Goal: Check status: Check status

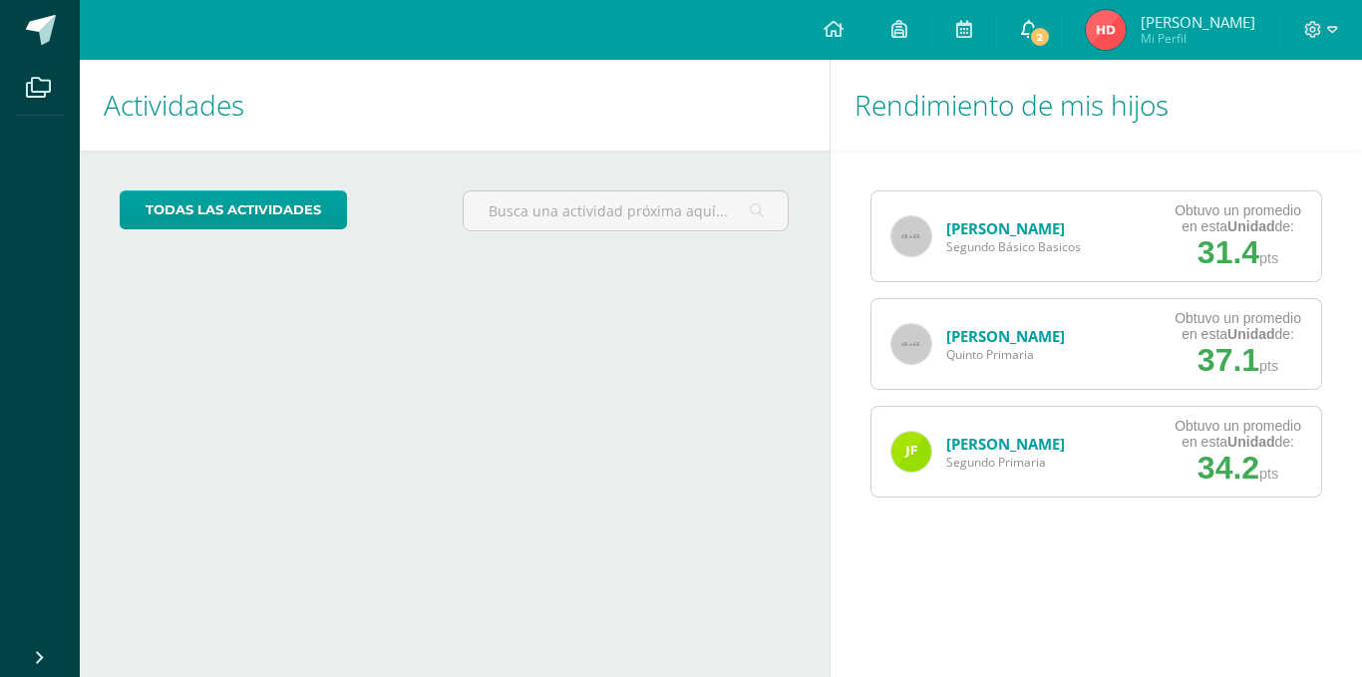
click at [1051, 34] on span "2" at bounding box center [1040, 37] width 22 height 22
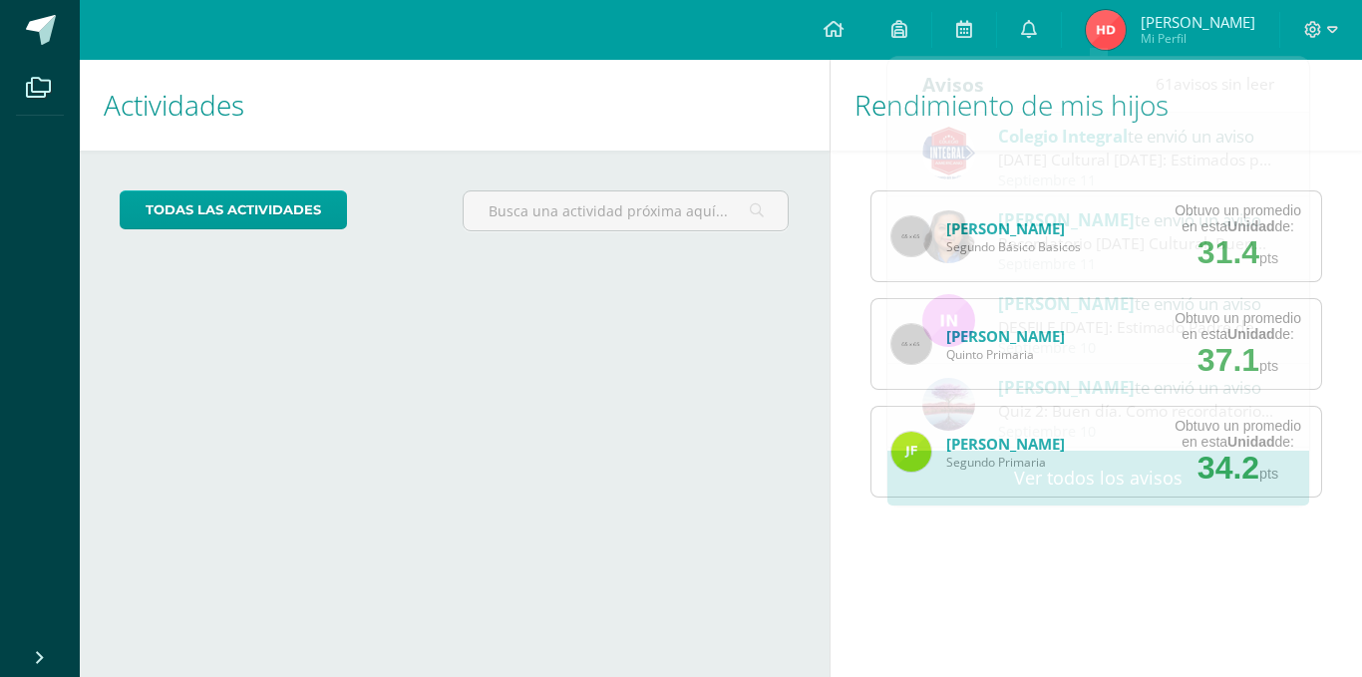
click at [651, 265] on div "todas las Actividades No tienes actividades Échale un vistazo a los demás perío…" at bounding box center [455, 219] width 750 height 137
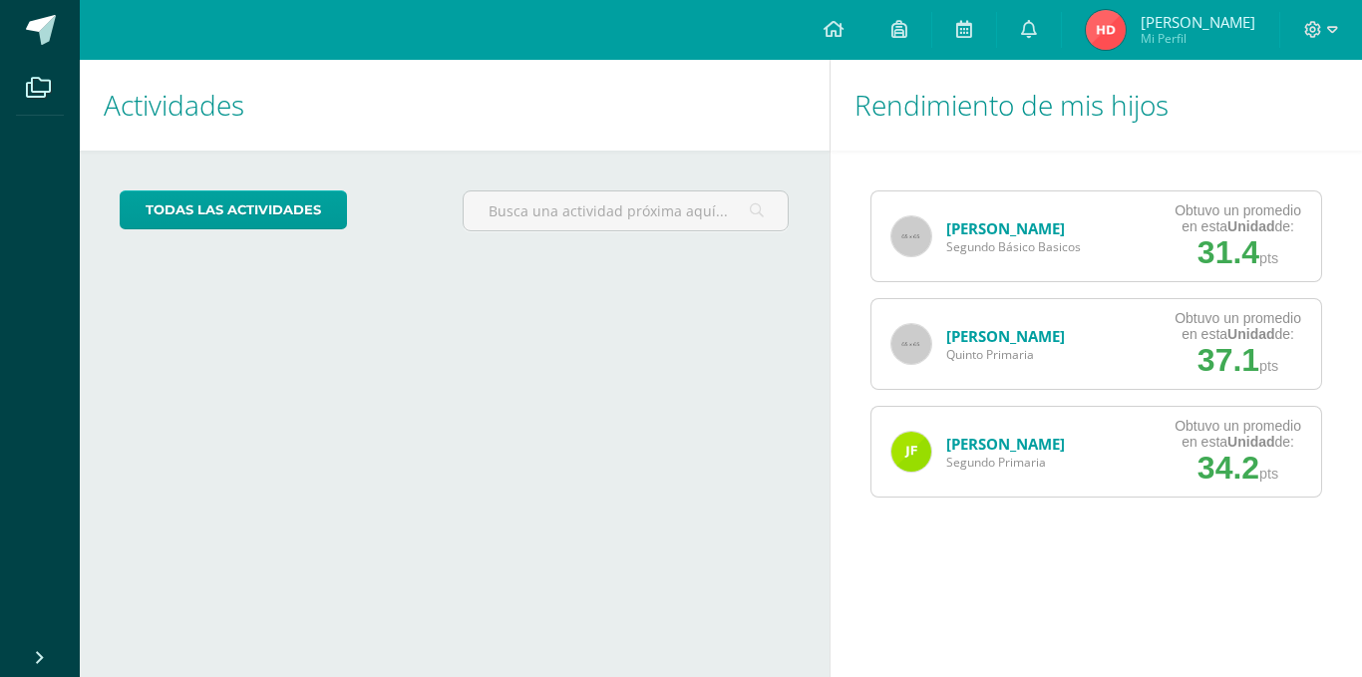
click at [919, 240] on img at bounding box center [911, 236] width 40 height 40
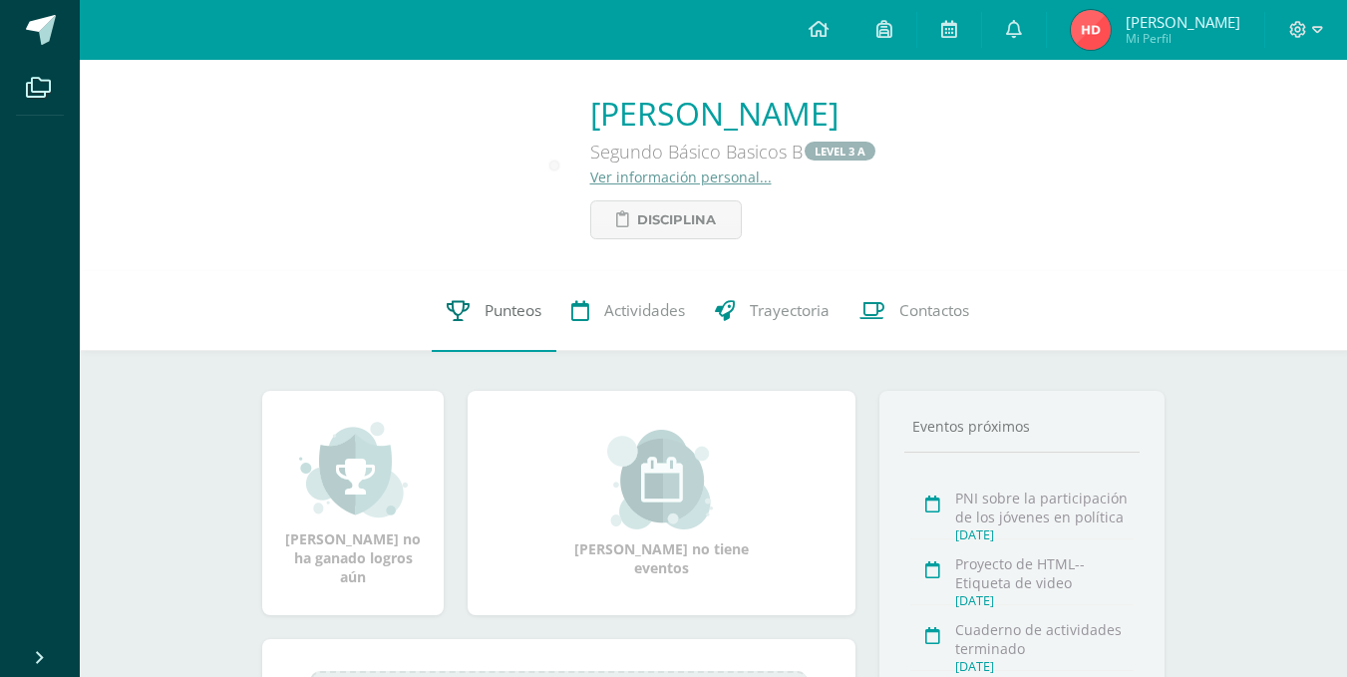
click at [464, 307] on icon at bounding box center [458, 310] width 23 height 21
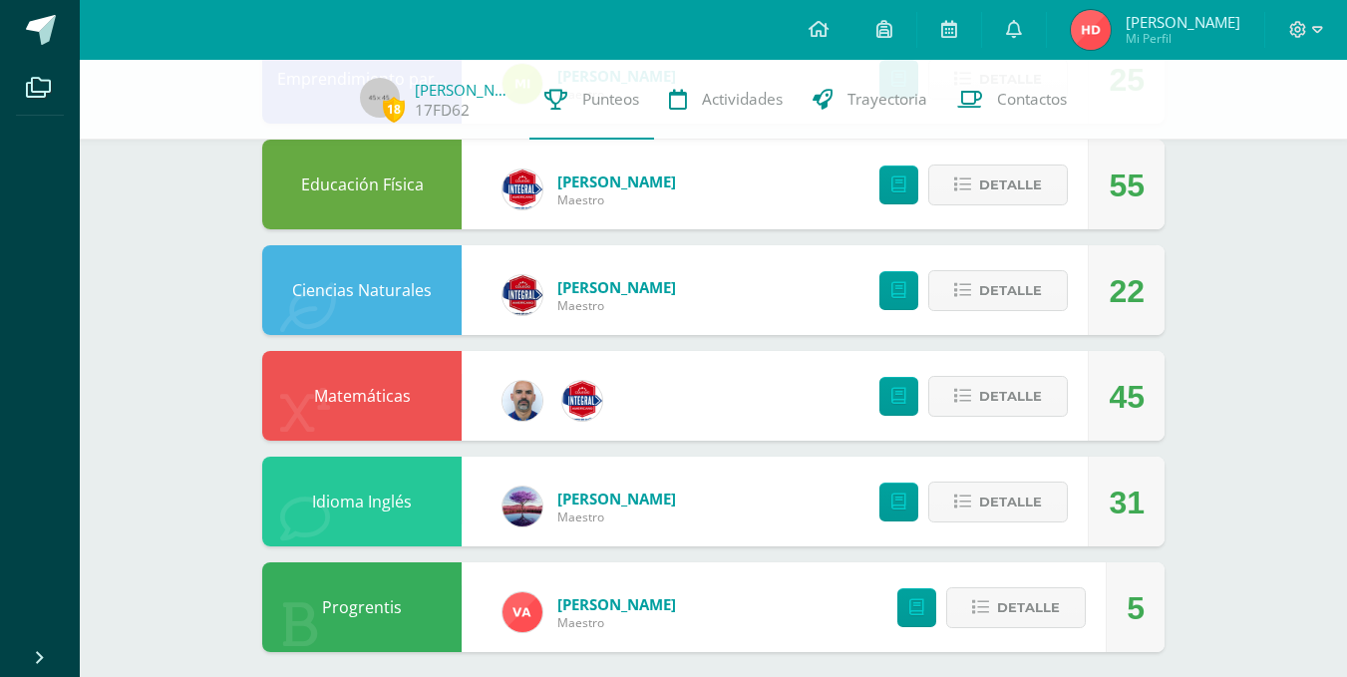
scroll to position [1140, 0]
